Goal: Check status: Check status

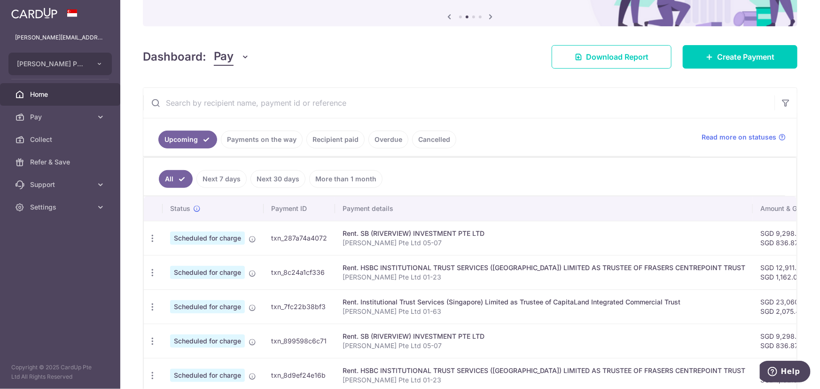
scroll to position [94, 0]
click at [266, 137] on link "Payments on the way" at bounding box center [262, 139] width 82 height 18
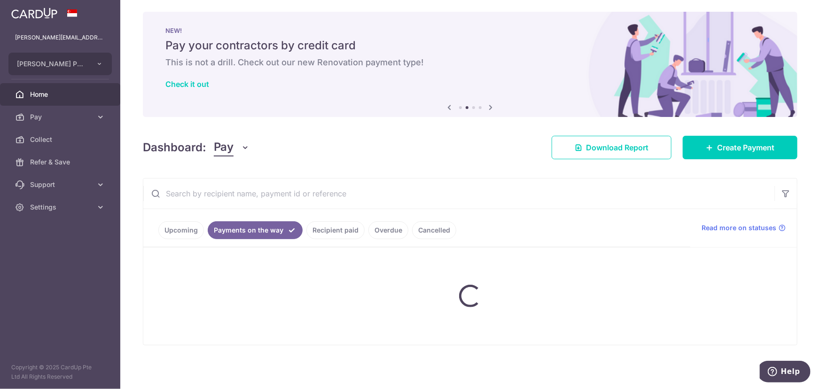
scroll to position [38, 0]
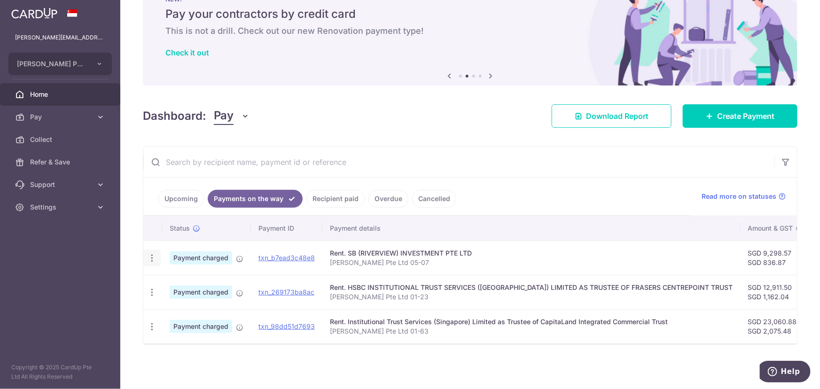
click at [151, 256] on icon "button" at bounding box center [152, 258] width 10 height 10
click at [630, 259] on p "Hao Chiang Pte Ltd 05-07" at bounding box center [531, 262] width 403 height 9
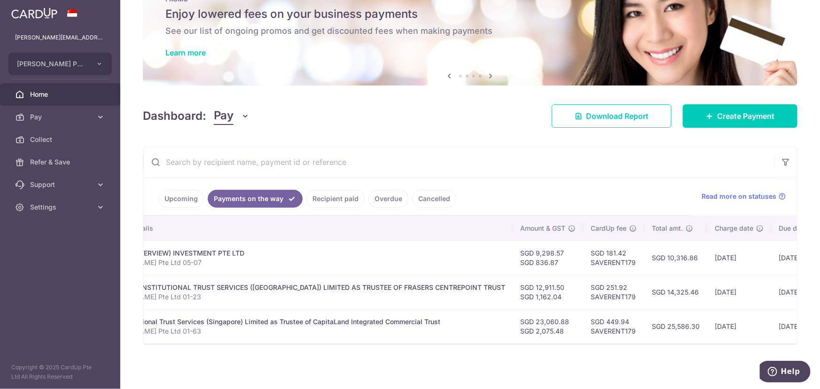
scroll to position [0, 299]
